Goal: Information Seeking & Learning: Find contact information

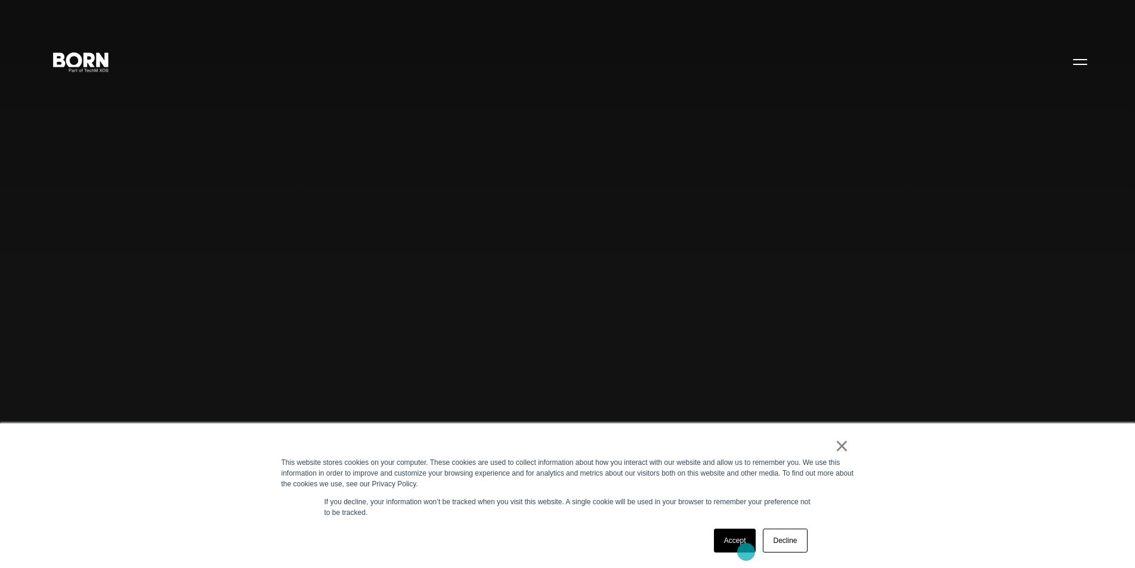
click at [746, 552] on link "Accept" at bounding box center [735, 541] width 42 height 24
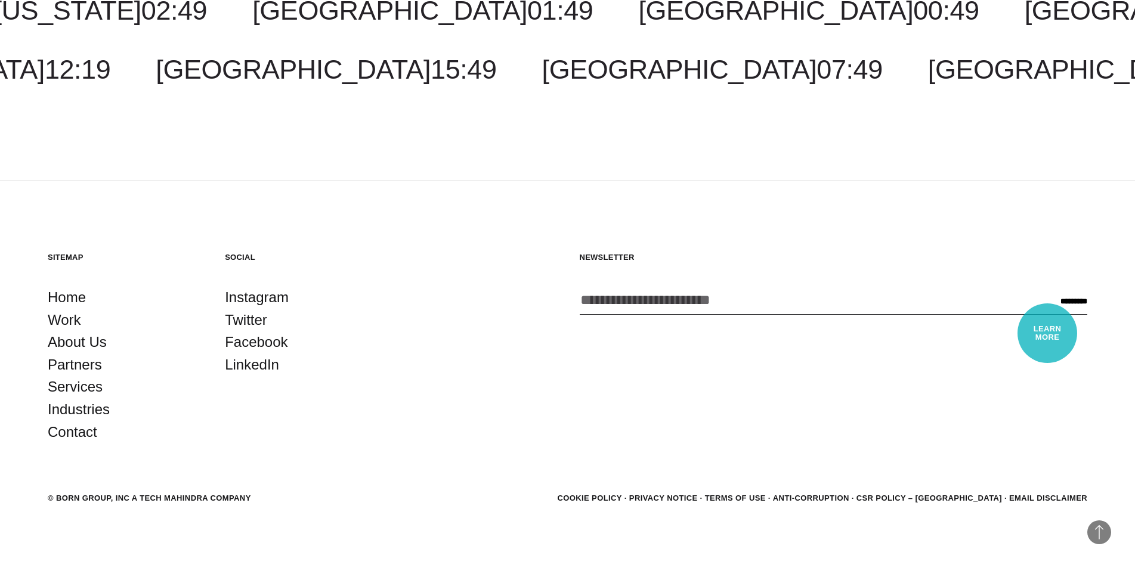
scroll to position [3886, 0]
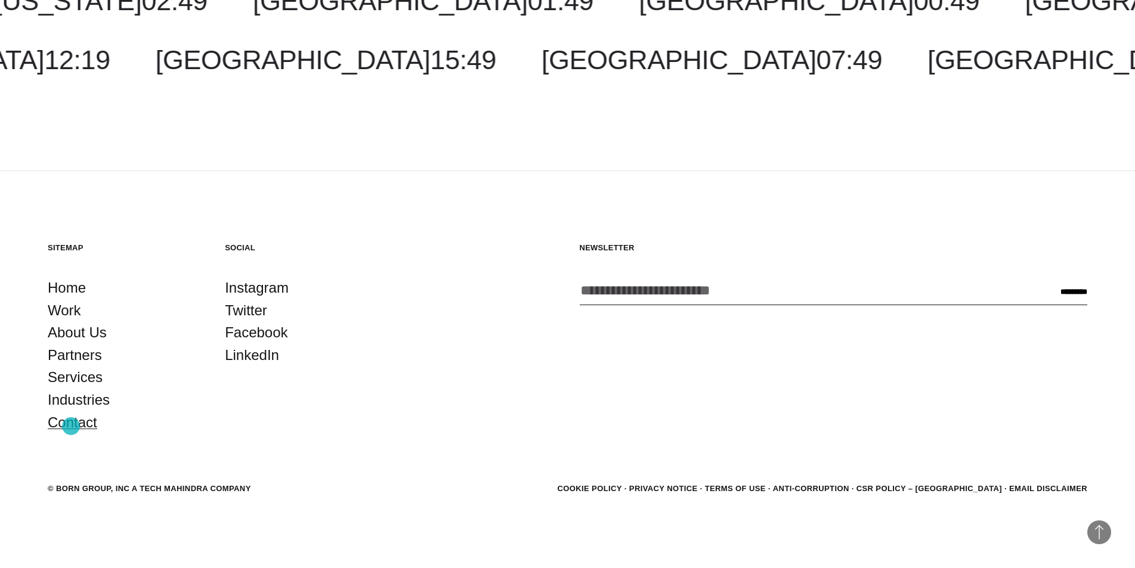
click at [71, 426] on link "Contact" at bounding box center [73, 423] width 50 height 23
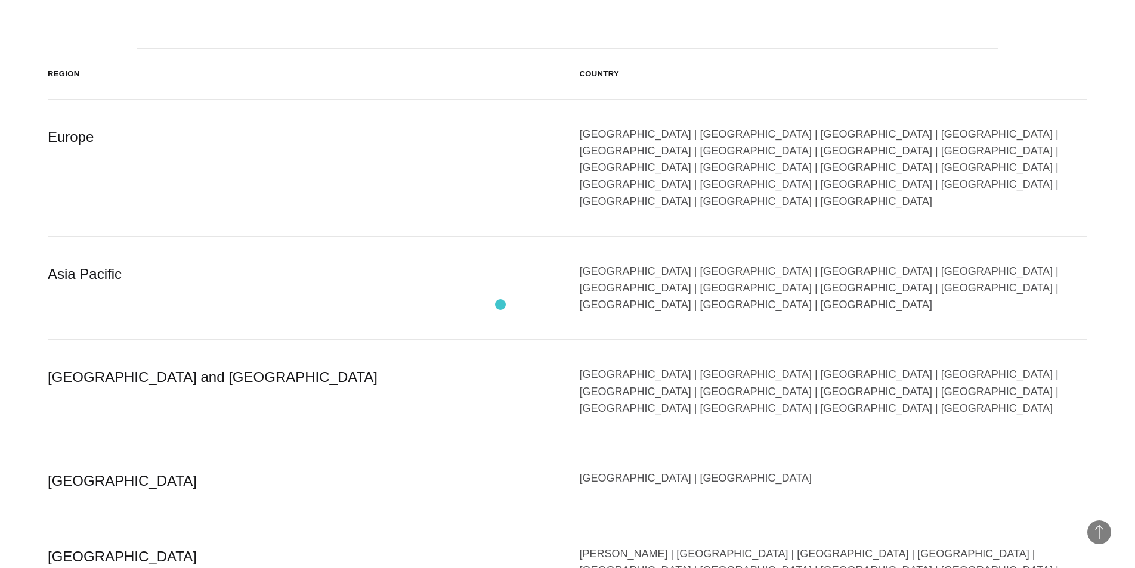
scroll to position [2087, 0]
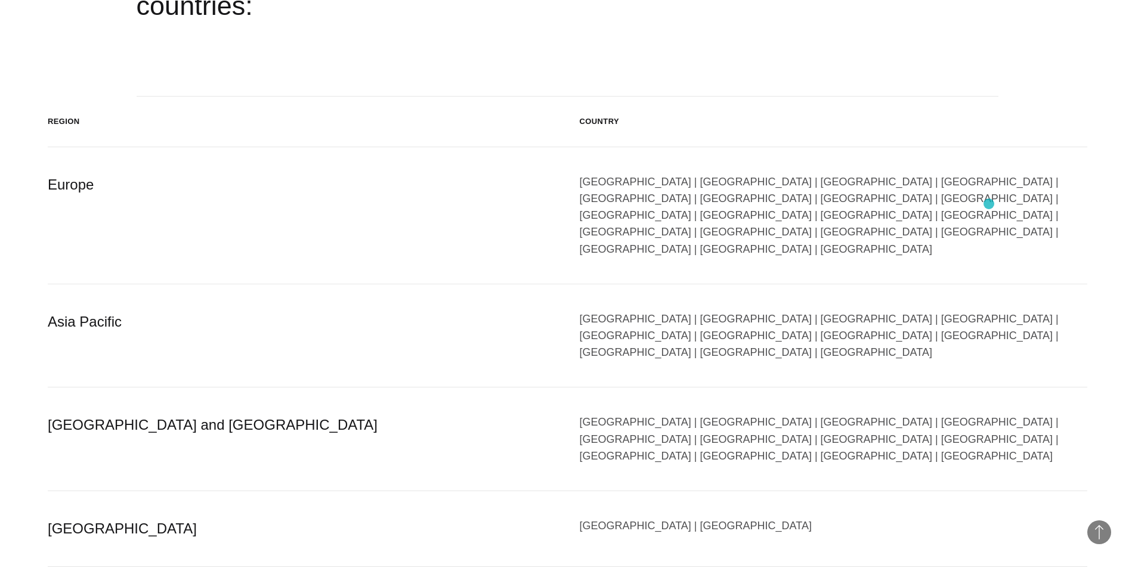
click at [989, 204] on div "Austria | Belgium | Bulgaria | Czech Republic | Denmark | Finland | France | Ge…" at bounding box center [834, 216] width 508 height 84
click at [969, 199] on div "[GEOGRAPHIC_DATA] | [GEOGRAPHIC_DATA] | [GEOGRAPHIC_DATA] | [GEOGRAPHIC_DATA] |…" at bounding box center [834, 216] width 508 height 84
drag, startPoint x: 969, startPoint y: 199, endPoint x: 994, endPoint y: 196, distance: 25.8
click at [994, 196] on div "Austria | Belgium | Bulgaria | Czech Republic | Denmark | Finland | France | Ge…" at bounding box center [834, 216] width 508 height 84
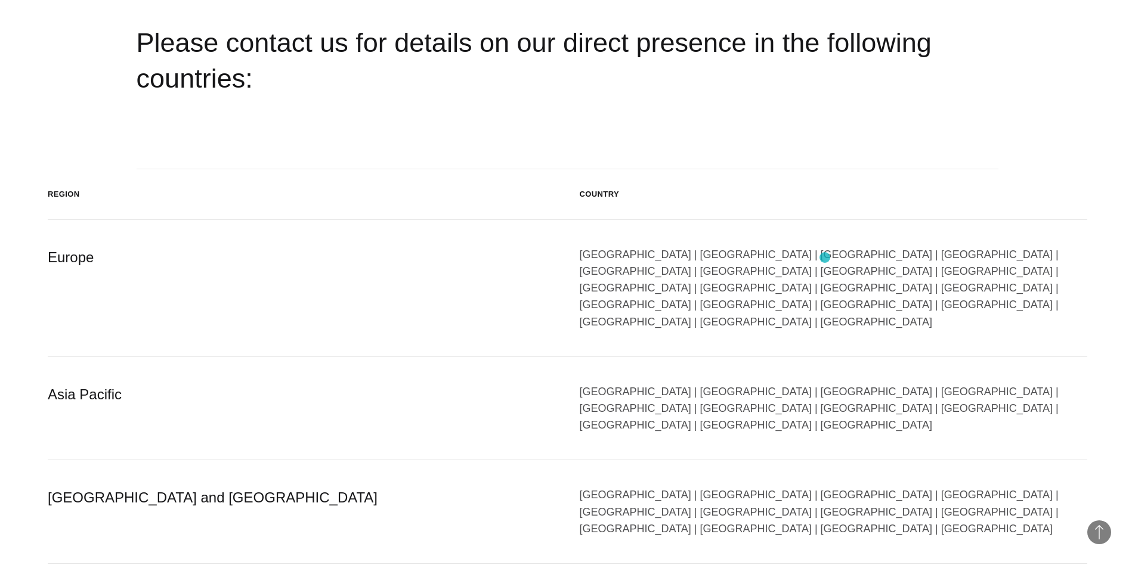
scroll to position [2028, 0]
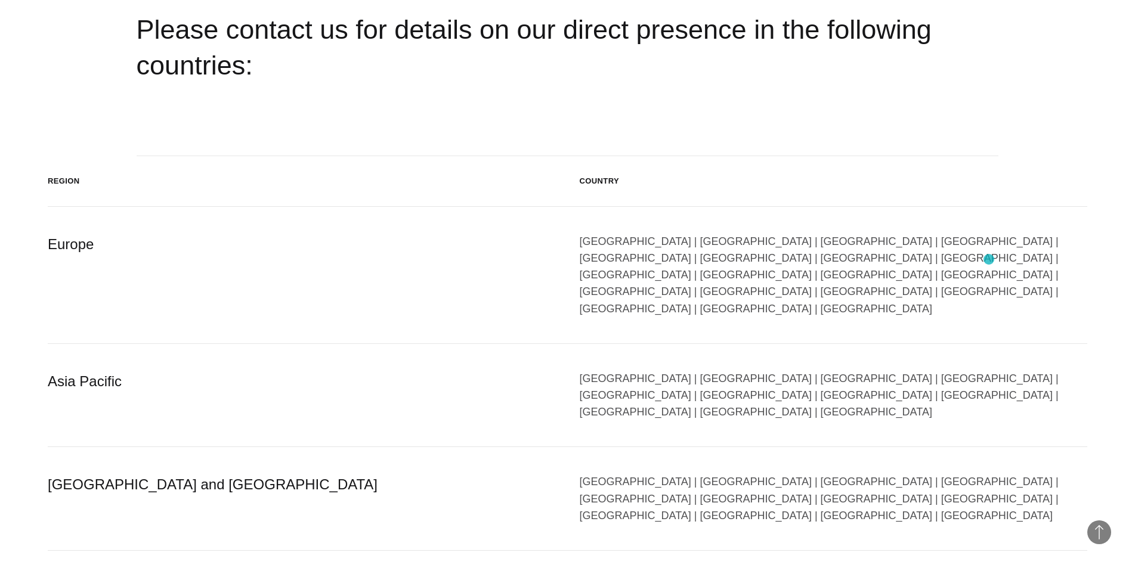
click at [989, 259] on div "Austria | Belgium | Bulgaria | Czech Republic | Denmark | Finland | France | Ge…" at bounding box center [834, 275] width 508 height 84
click at [988, 259] on div "Austria | Belgium | Bulgaria | Czech Republic | Denmark | Finland | France | Ge…" at bounding box center [834, 275] width 508 height 84
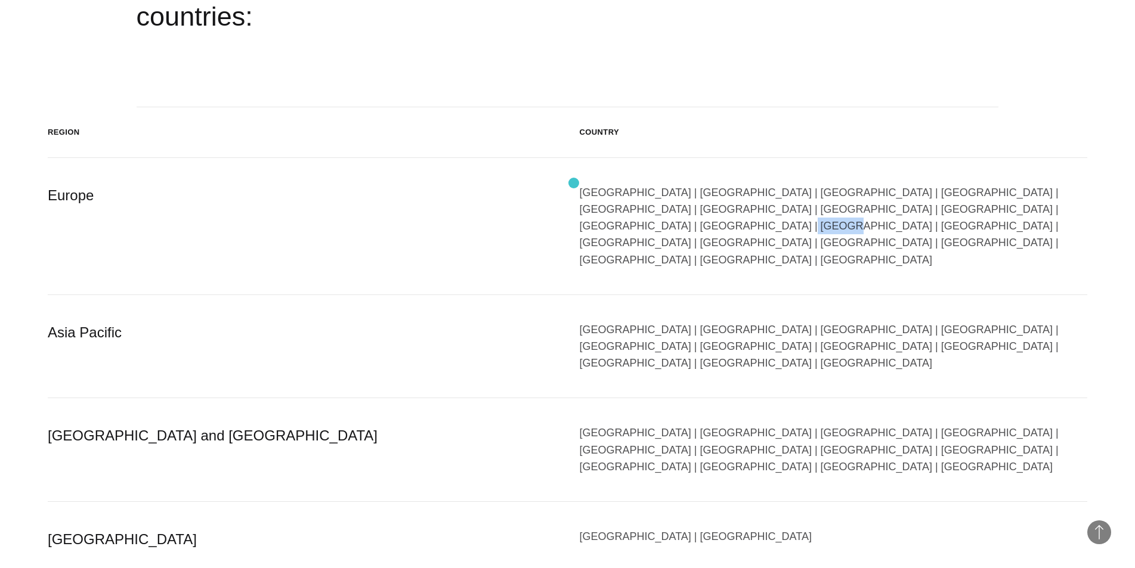
scroll to position [1789, 0]
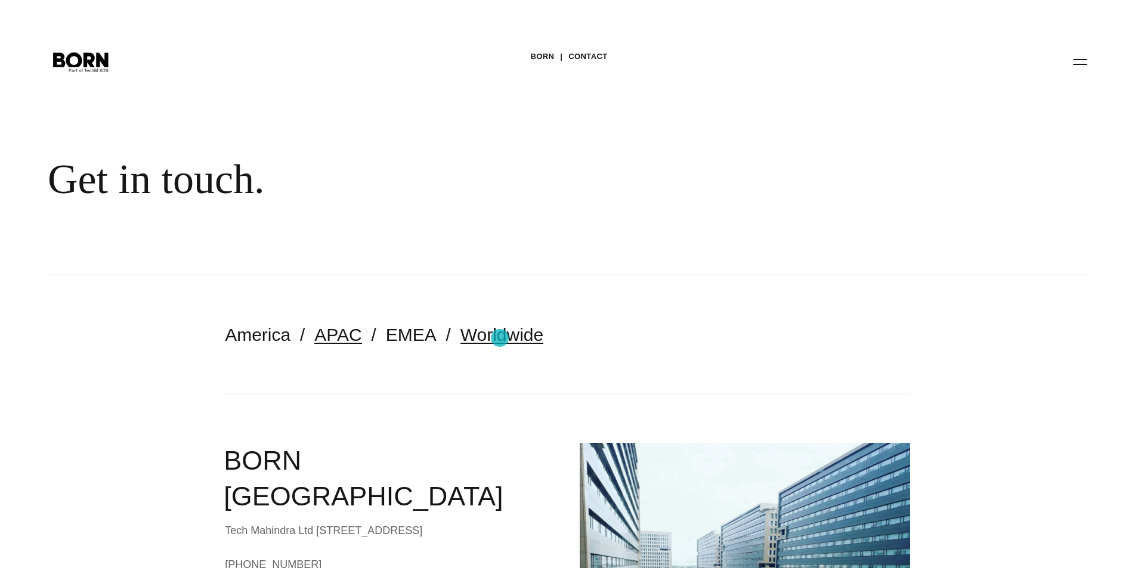
click at [500, 338] on link "Worldwide" at bounding box center [501, 335] width 83 height 20
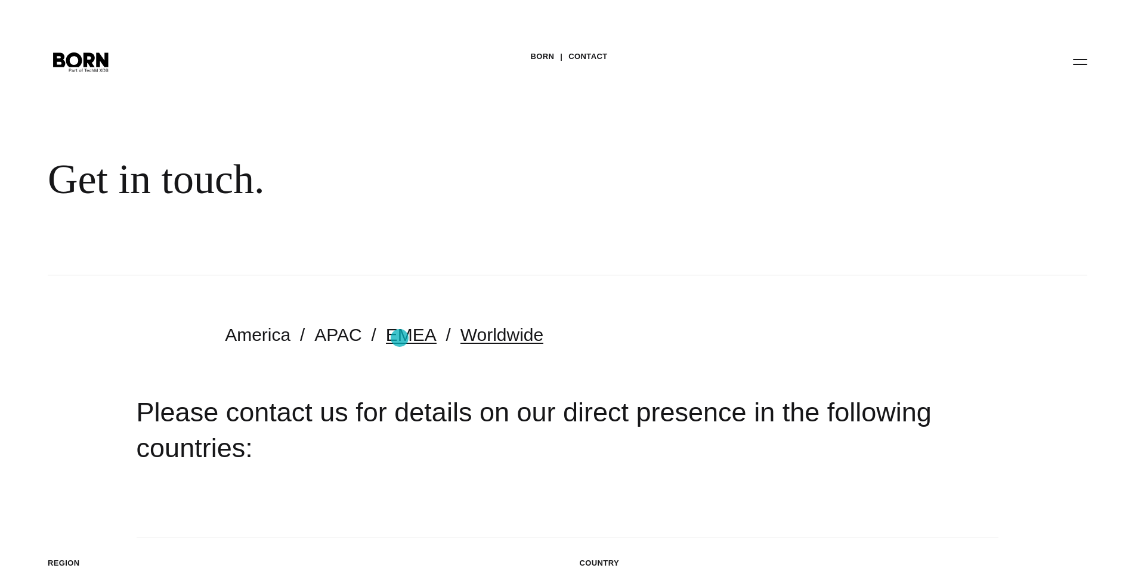
click at [400, 338] on link "EMEA" at bounding box center [411, 335] width 51 height 20
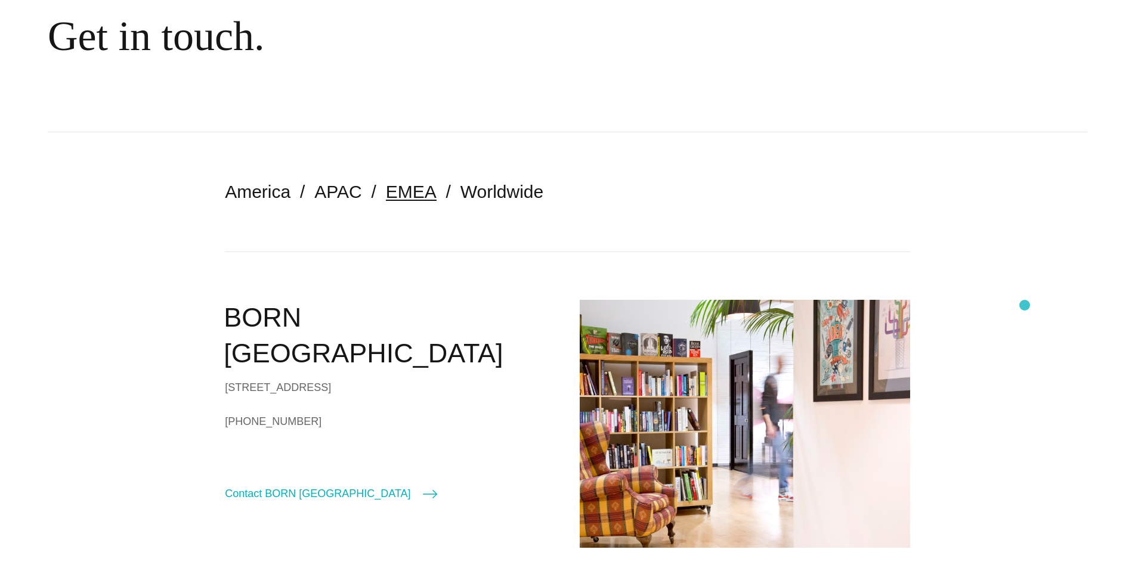
scroll to position [133, 0]
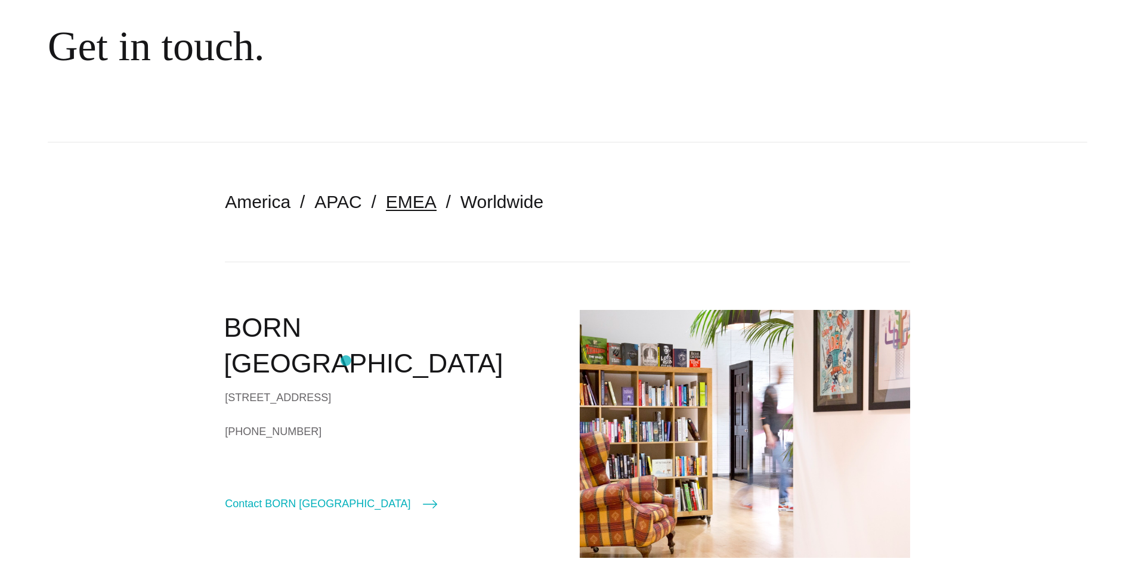
drag, startPoint x: 221, startPoint y: 362, endPoint x: 346, endPoint y: 361, distance: 124.7
click at [346, 361] on section "America APAC EMEA Worldwide BORN [GEOGRAPHIC_DATA] [STREET_ADDRESS] [PHONE_NUMB…" at bounding box center [567, 374] width 1135 height 463
copy div "[STREET_ADDRESS]"
drag, startPoint x: 318, startPoint y: 386, endPoint x: 262, endPoint y: 386, distance: 56.1
click at [262, 389] on div "[STREET_ADDRESS]" at bounding box center [390, 398] width 330 height 18
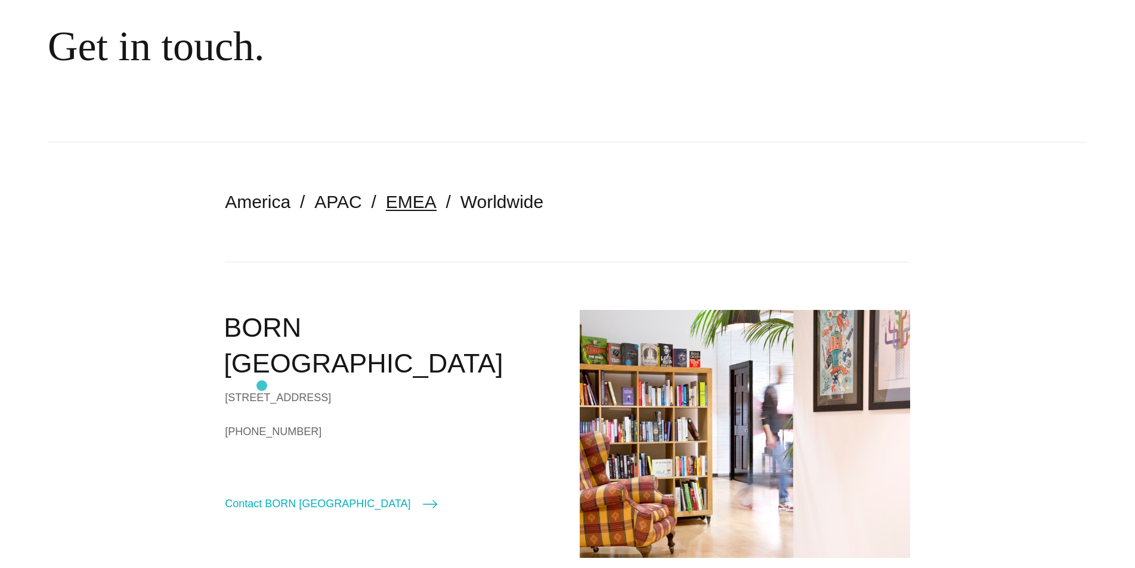
copy div "N1 9HS"
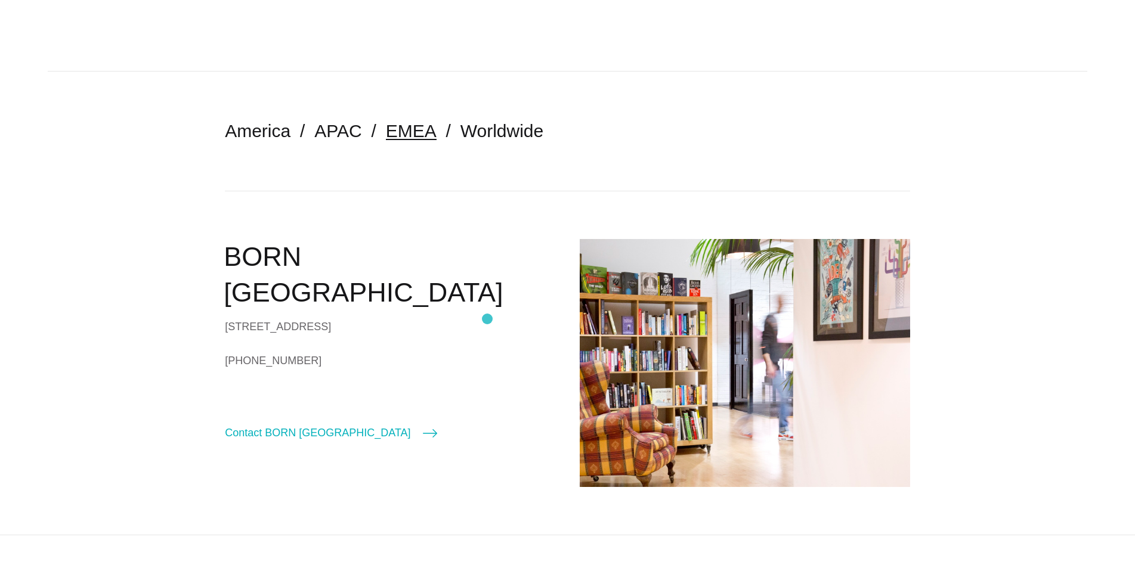
scroll to position [312, 0]
